Goal: Share content: Share content

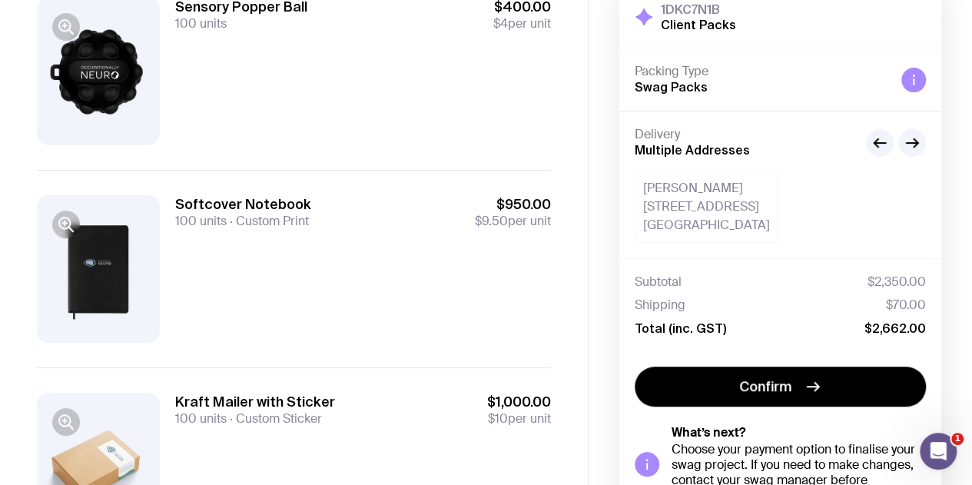
scroll to position [181, 0]
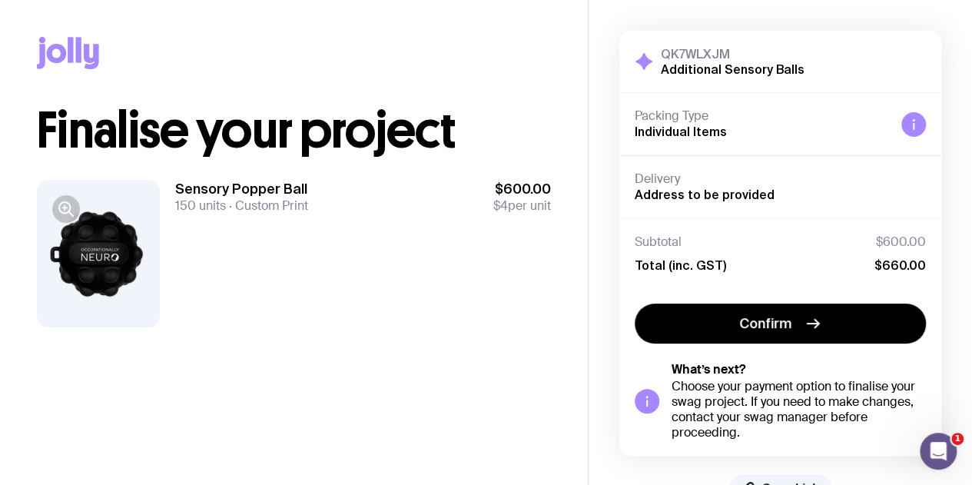
scroll to position [45, 0]
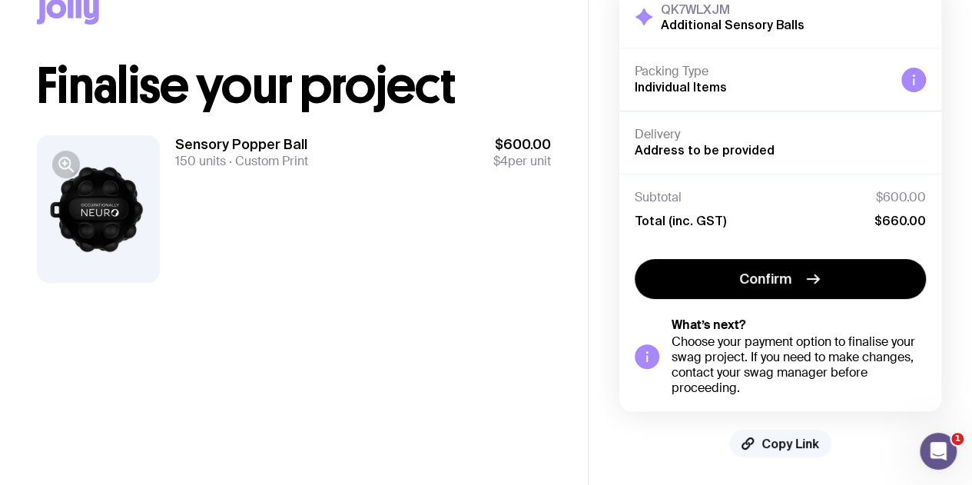
click at [770, 438] on span "Copy Link" at bounding box center [790, 442] width 58 height 15
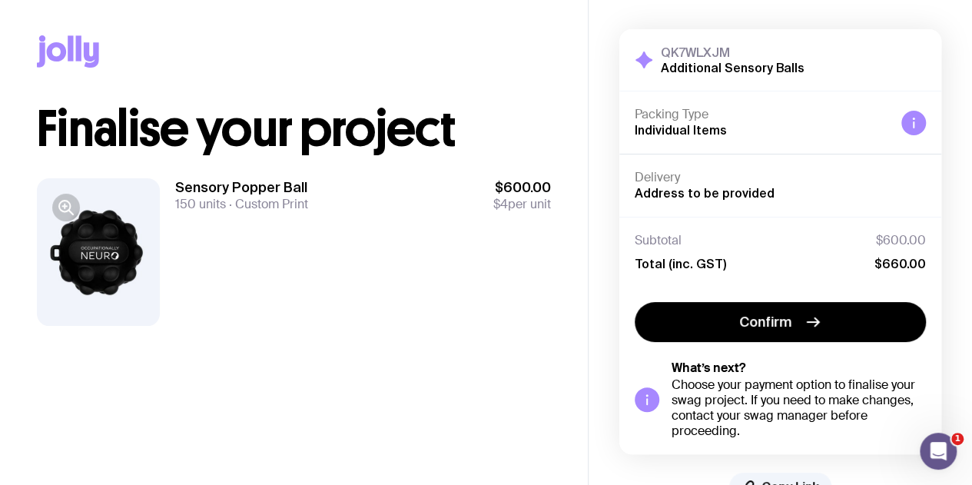
scroll to position [0, 0]
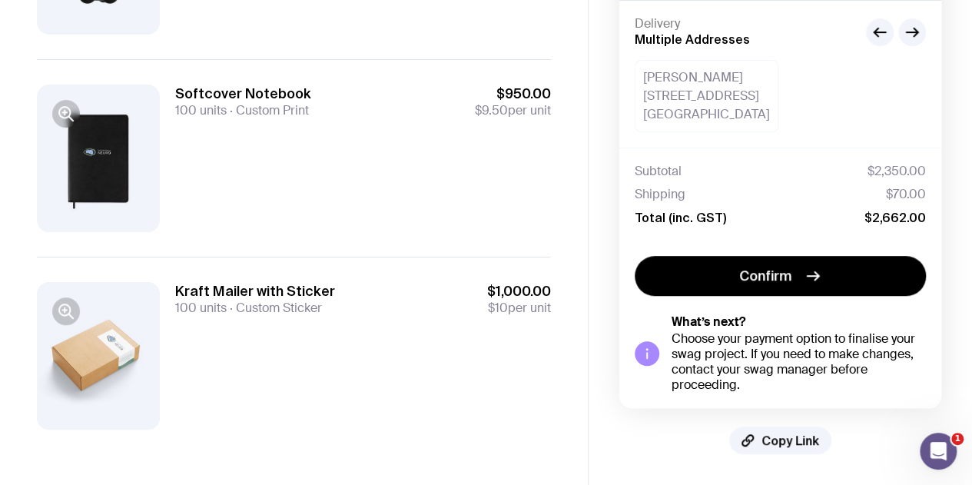
scroll to position [557, 0]
click at [790, 439] on span "Copy Link" at bounding box center [790, 439] width 58 height 15
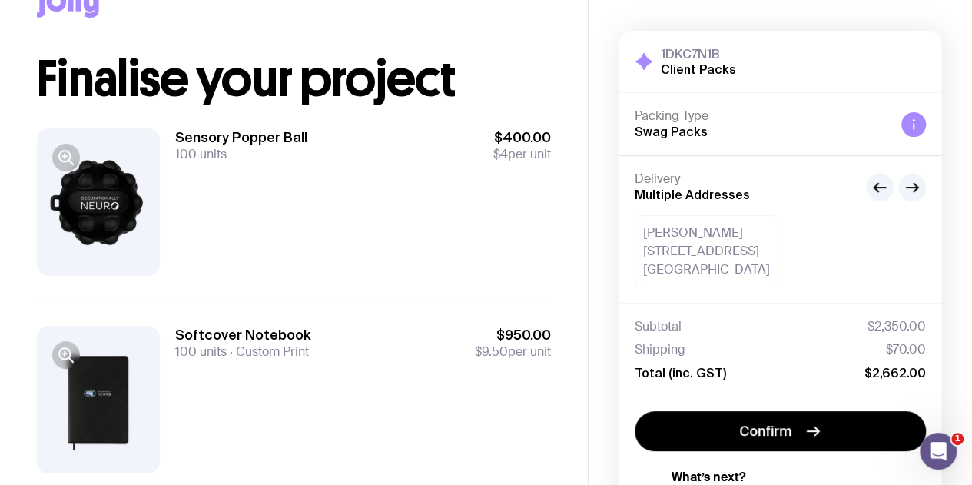
scroll to position [0, 0]
